Goal: Complete application form

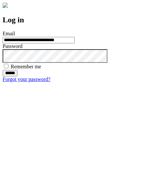
type input "**********"
click at [18, 77] on input "******" at bounding box center [10, 73] width 15 height 6
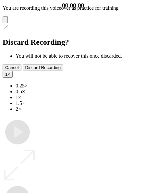
type input "**********"
